Goal: Task Accomplishment & Management: Manage account settings

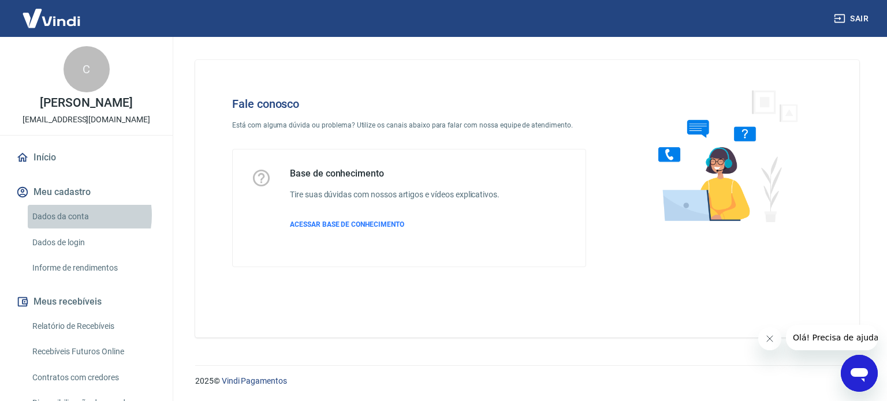
click at [66, 215] on link "Dados da conta" at bounding box center [93, 217] width 131 height 24
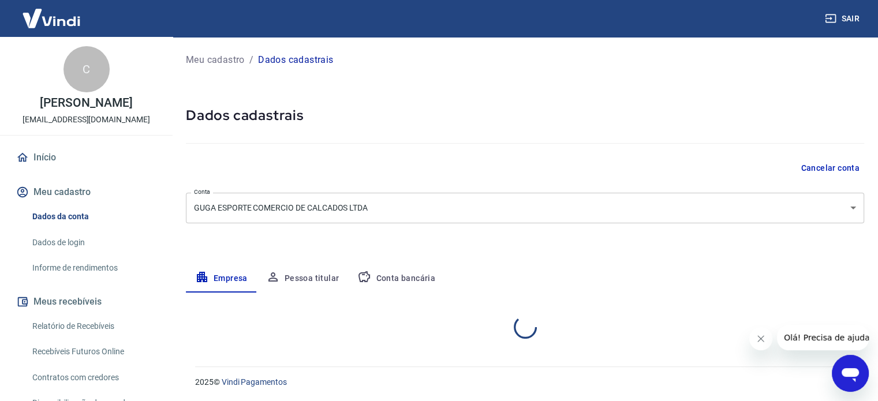
select select "SC"
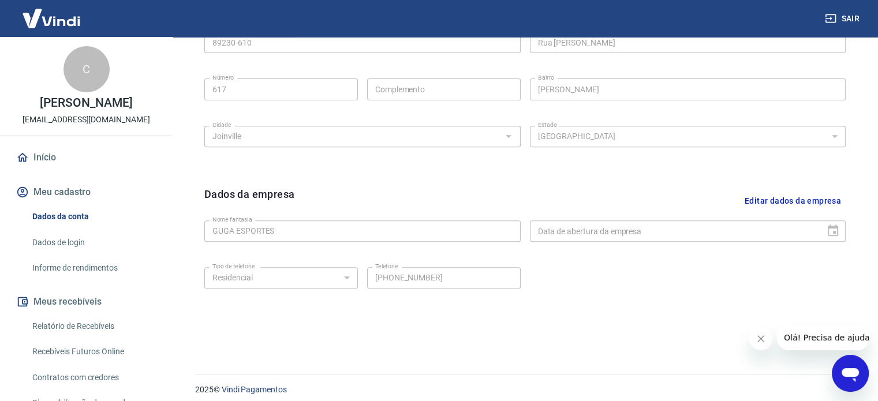
scroll to position [431, 0]
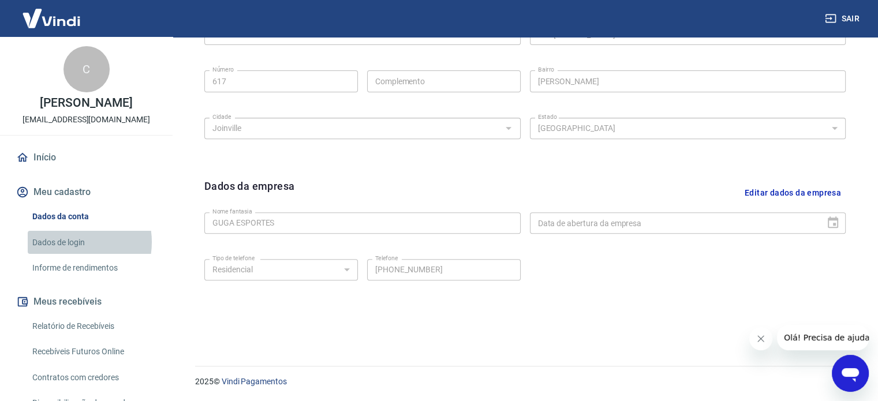
click at [69, 242] on link "Dados de login" at bounding box center [93, 243] width 131 height 24
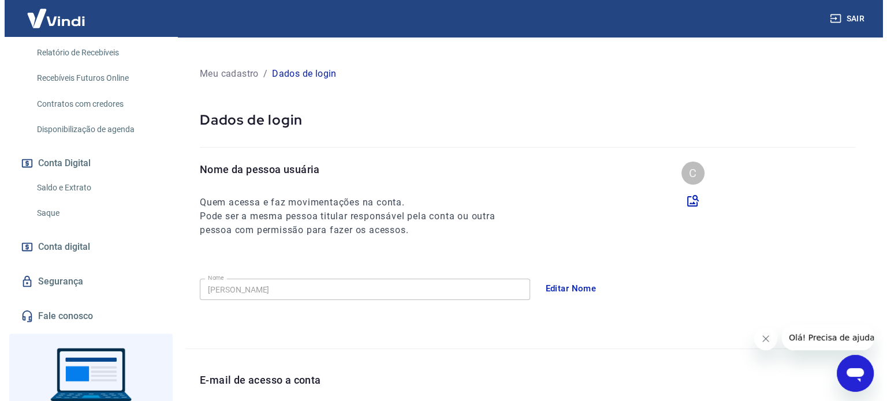
scroll to position [289, 0]
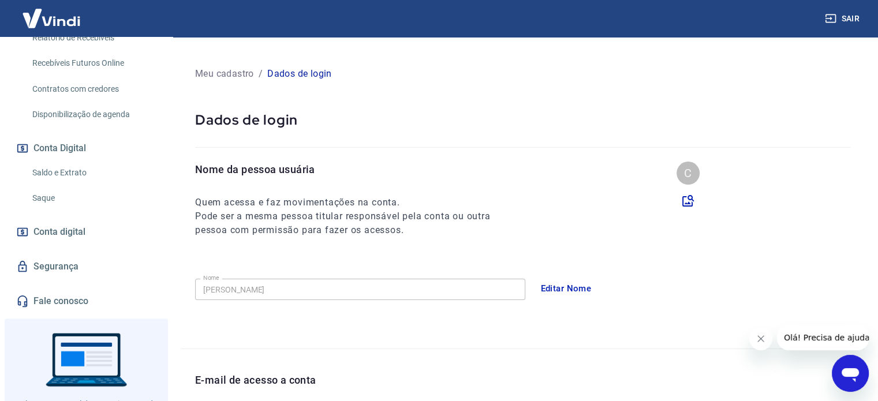
click at [68, 235] on span "Conta digital" at bounding box center [59, 232] width 52 height 16
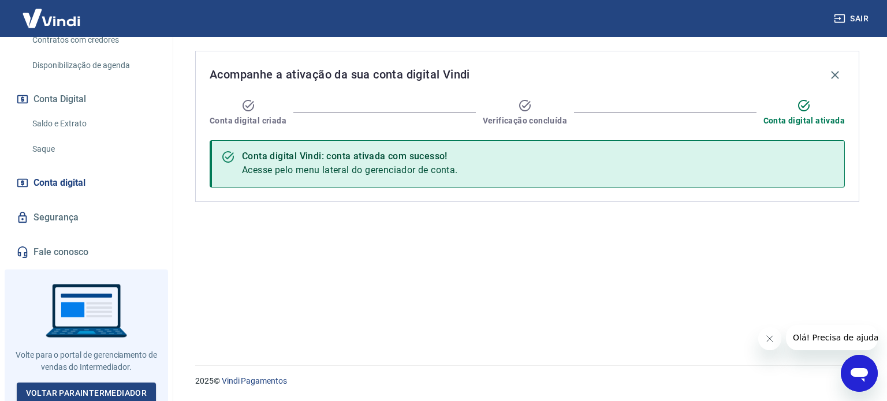
scroll to position [341, 0]
